Goal: Transaction & Acquisition: Book appointment/travel/reservation

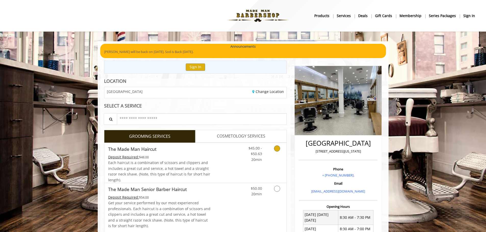
click at [233, 160] on link "Discounted Price" at bounding box center [225, 163] width 30 height 40
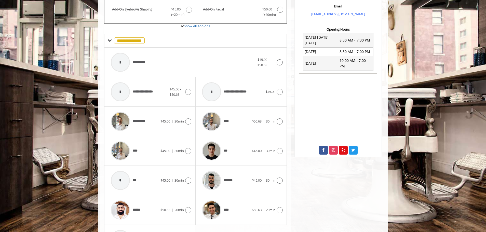
scroll to position [205, 0]
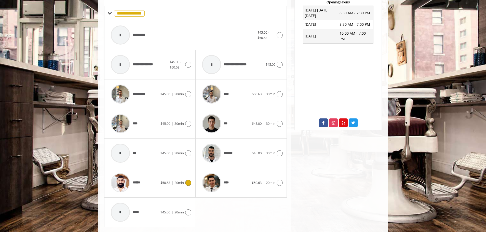
click at [160, 177] on div "******" at bounding box center [134, 183] width 52 height 24
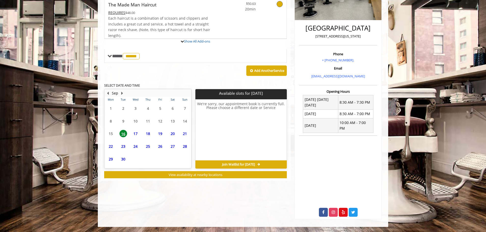
scroll to position [124, 0]
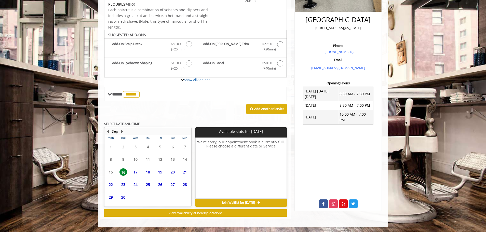
click at [135, 170] on span "17" at bounding box center [136, 171] width 8 height 7
click at [151, 171] on span "18" at bounding box center [148, 171] width 8 height 7
click at [140, 172] on div "17" at bounding box center [135, 171] width 10 height 7
click at [142, 172] on td "18" at bounding box center [148, 172] width 12 height 13
click at [149, 185] on span "25" at bounding box center [148, 184] width 8 height 7
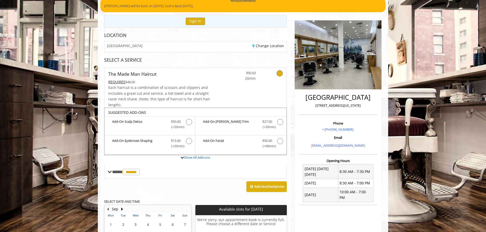
scroll to position [0, 0]
